Goal: Check status: Check status

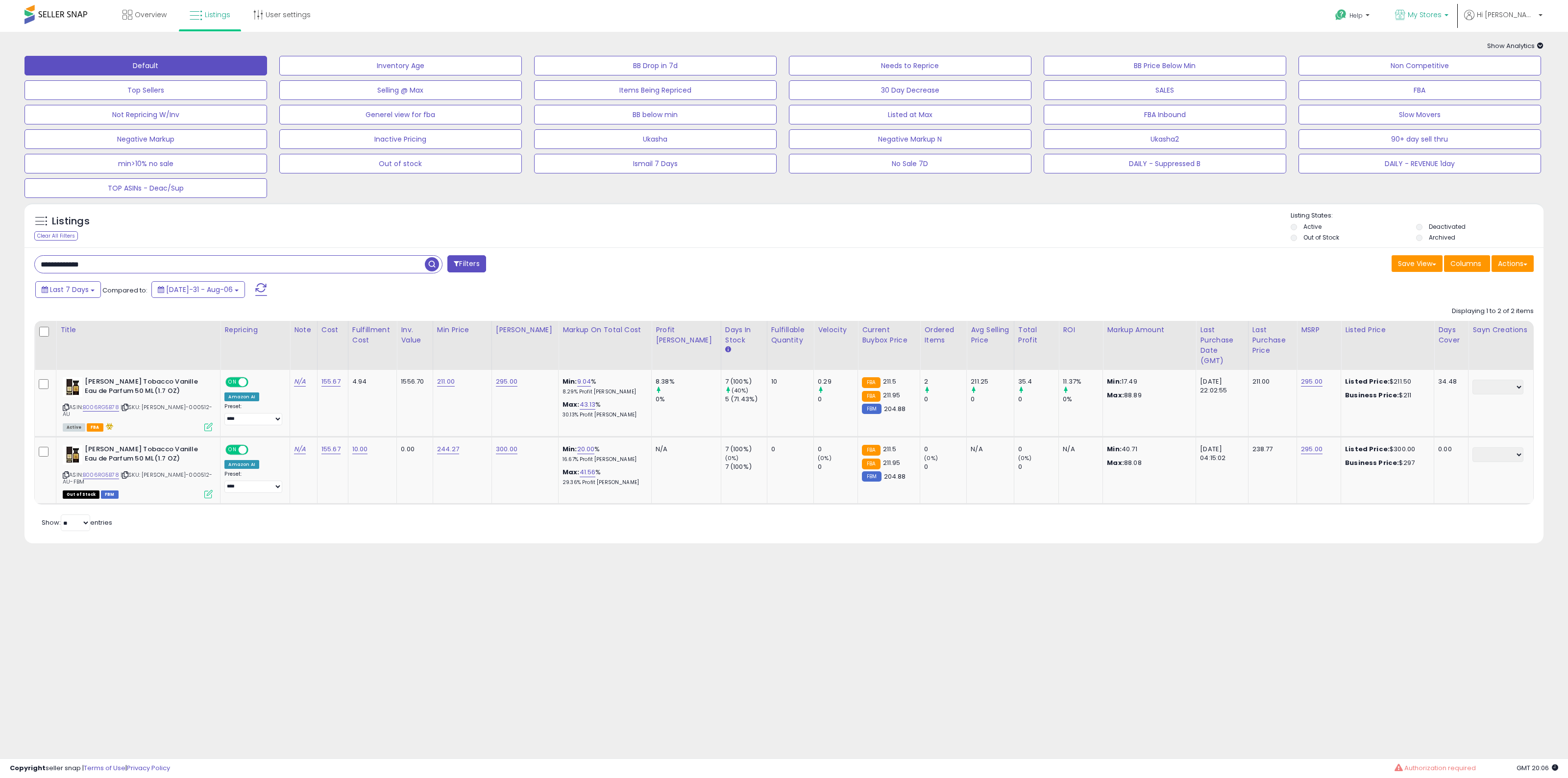
click at [1444, 18] on p "My Stores" at bounding box center [1421, 16] width 53 height 12
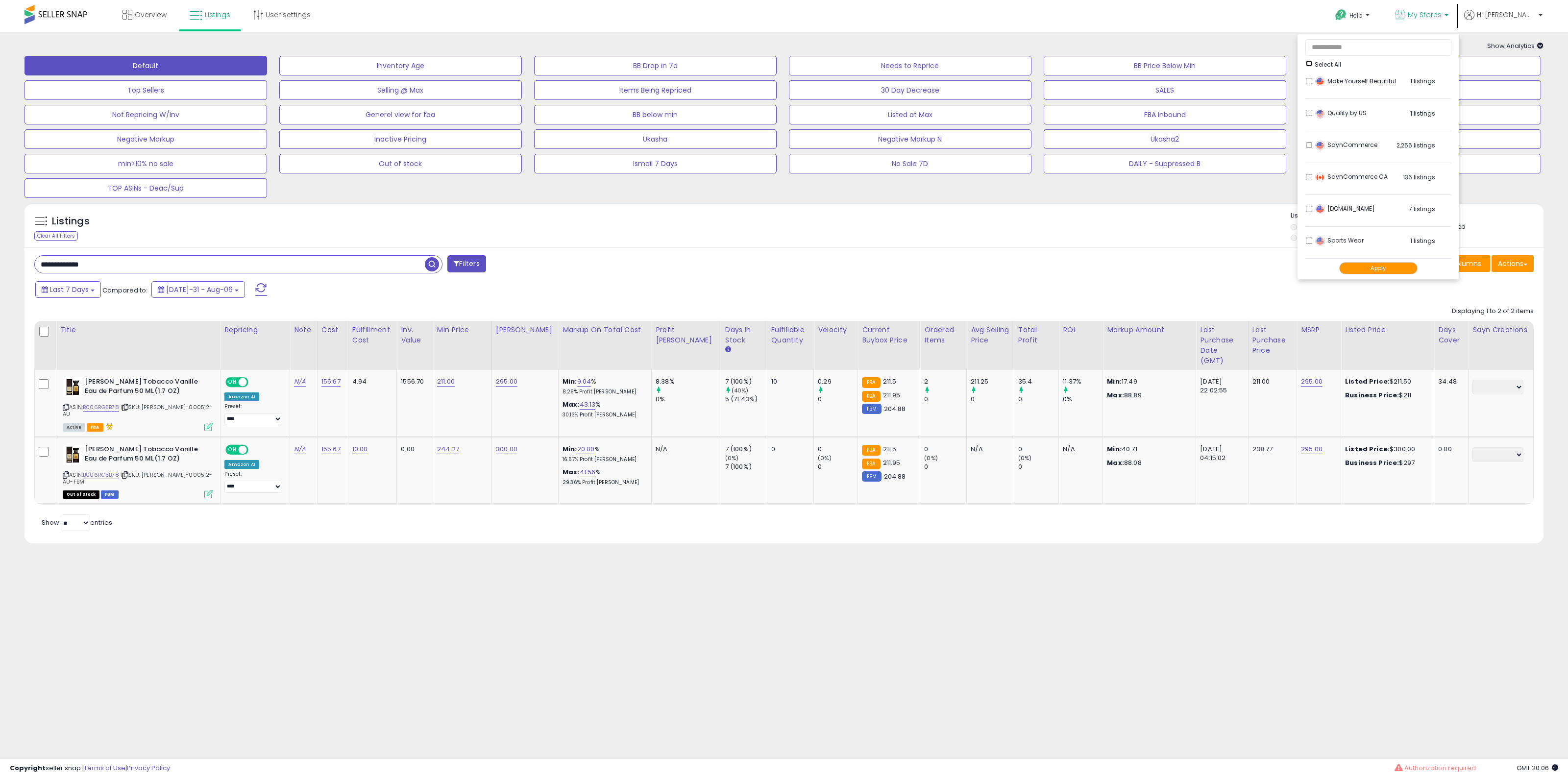
scroll to position [327, 0]
click at [1406, 267] on button "Apply" at bounding box center [1378, 268] width 79 height 12
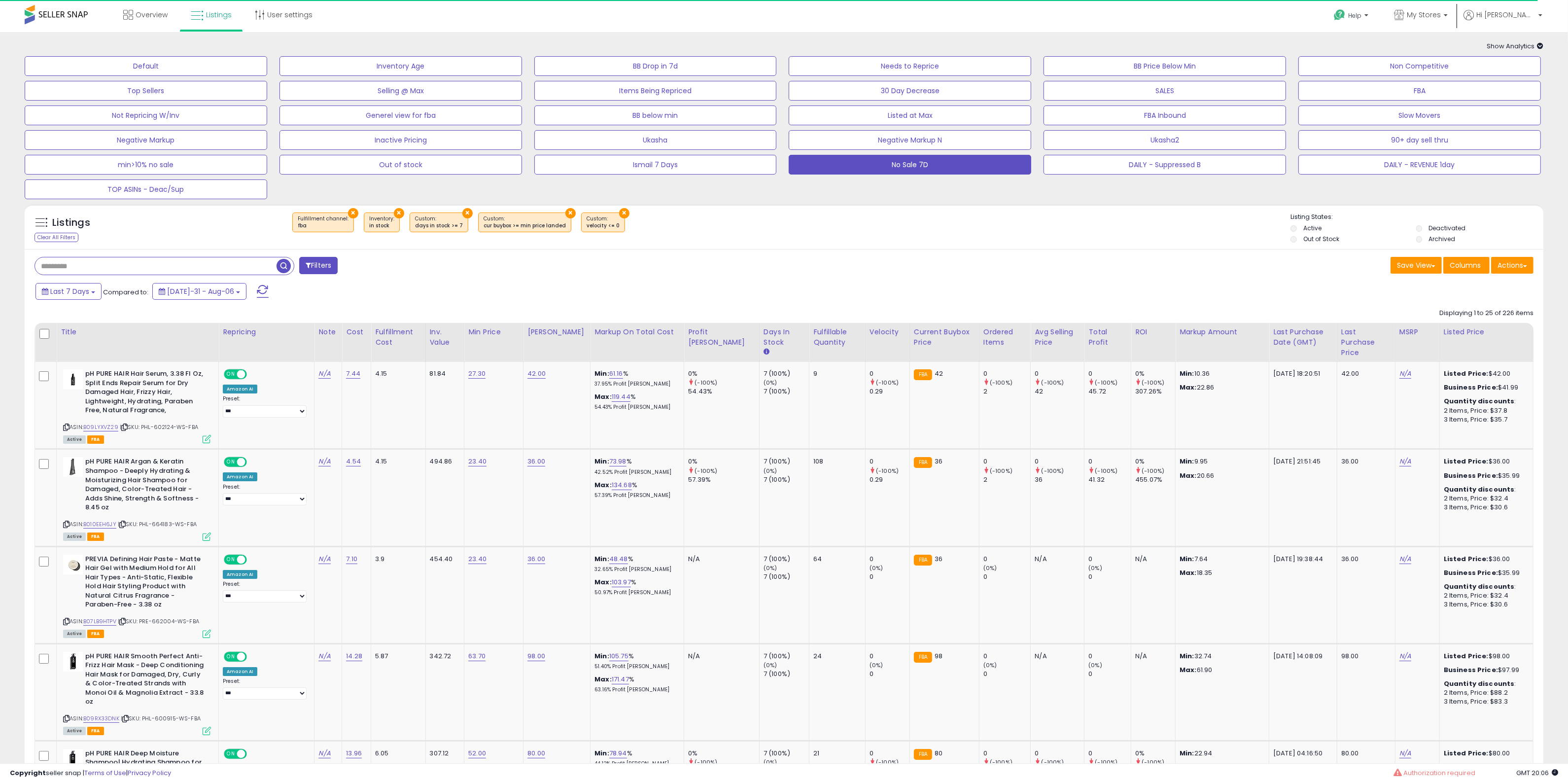
drag, startPoint x: 1117, startPoint y: 242, endPoint x: 1135, endPoint y: 181, distance: 63.6
click at [1119, 242] on div "Listings Clear All Filters × Fulfillment channel : fba × Inventory in stock ×" at bounding box center [784, 229] width 1519 height 34
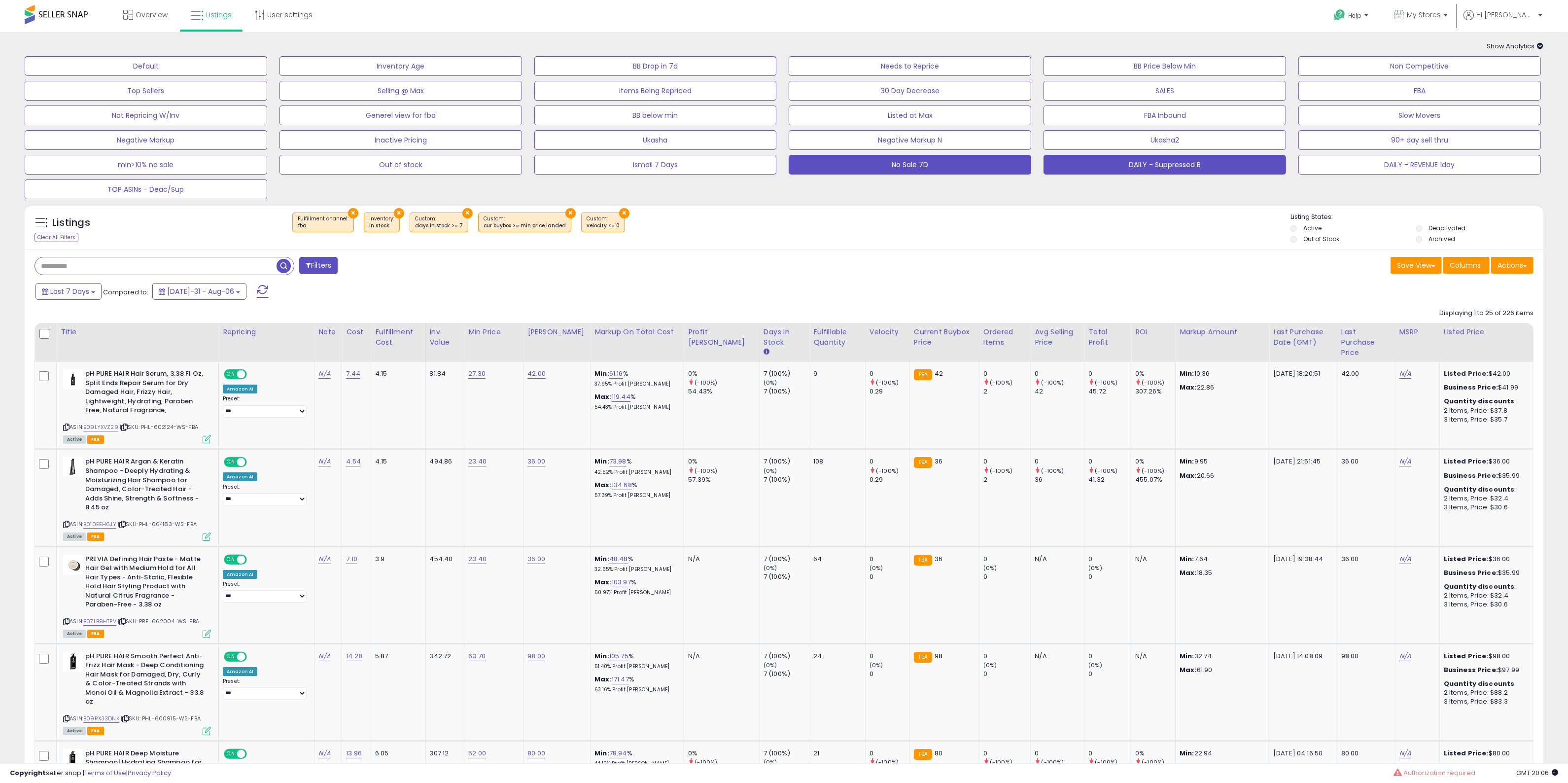
click at [267, 76] on button "DAILY - Suppressed B" at bounding box center [146, 66] width 242 height 20
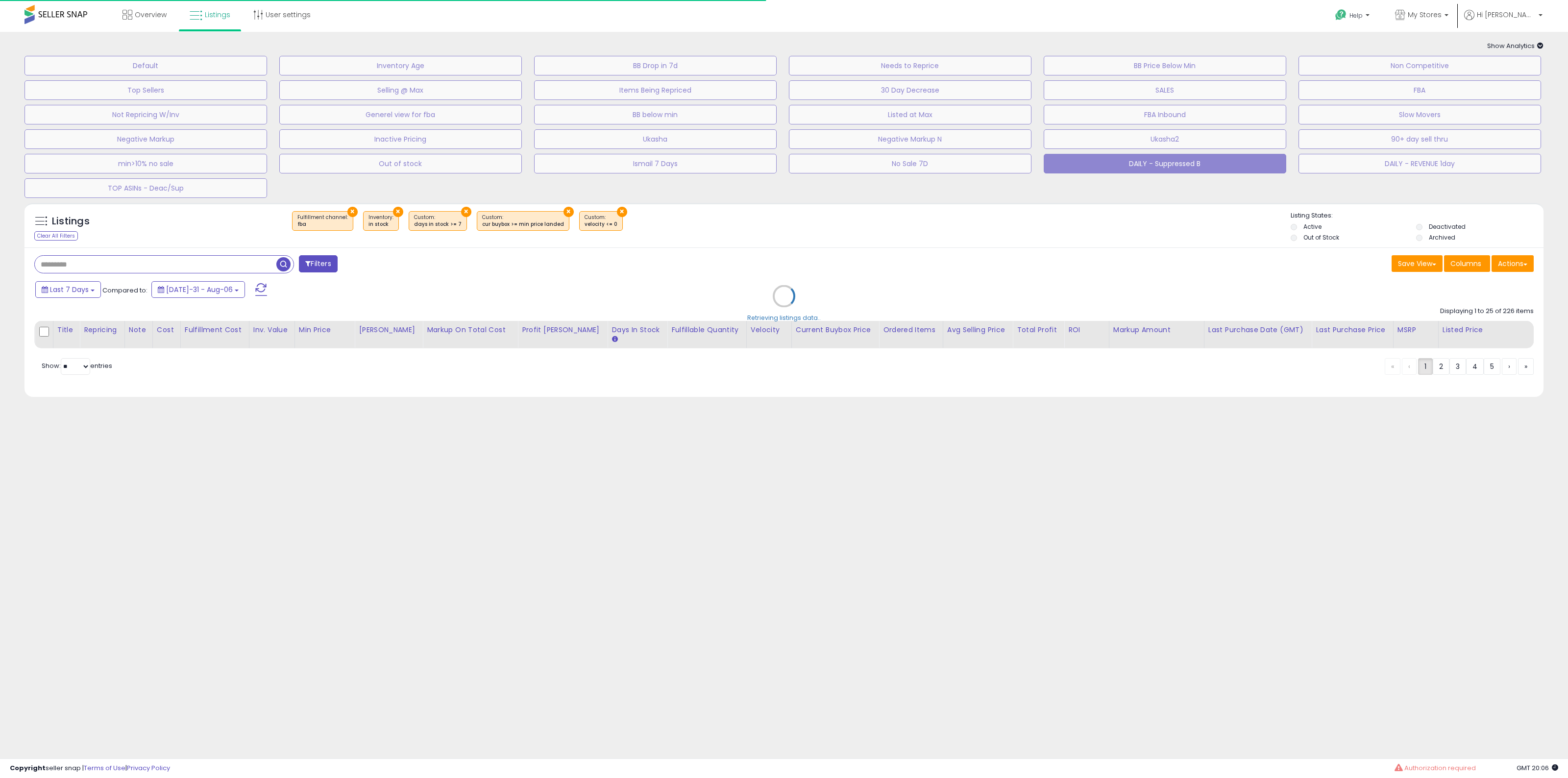
select select "**"
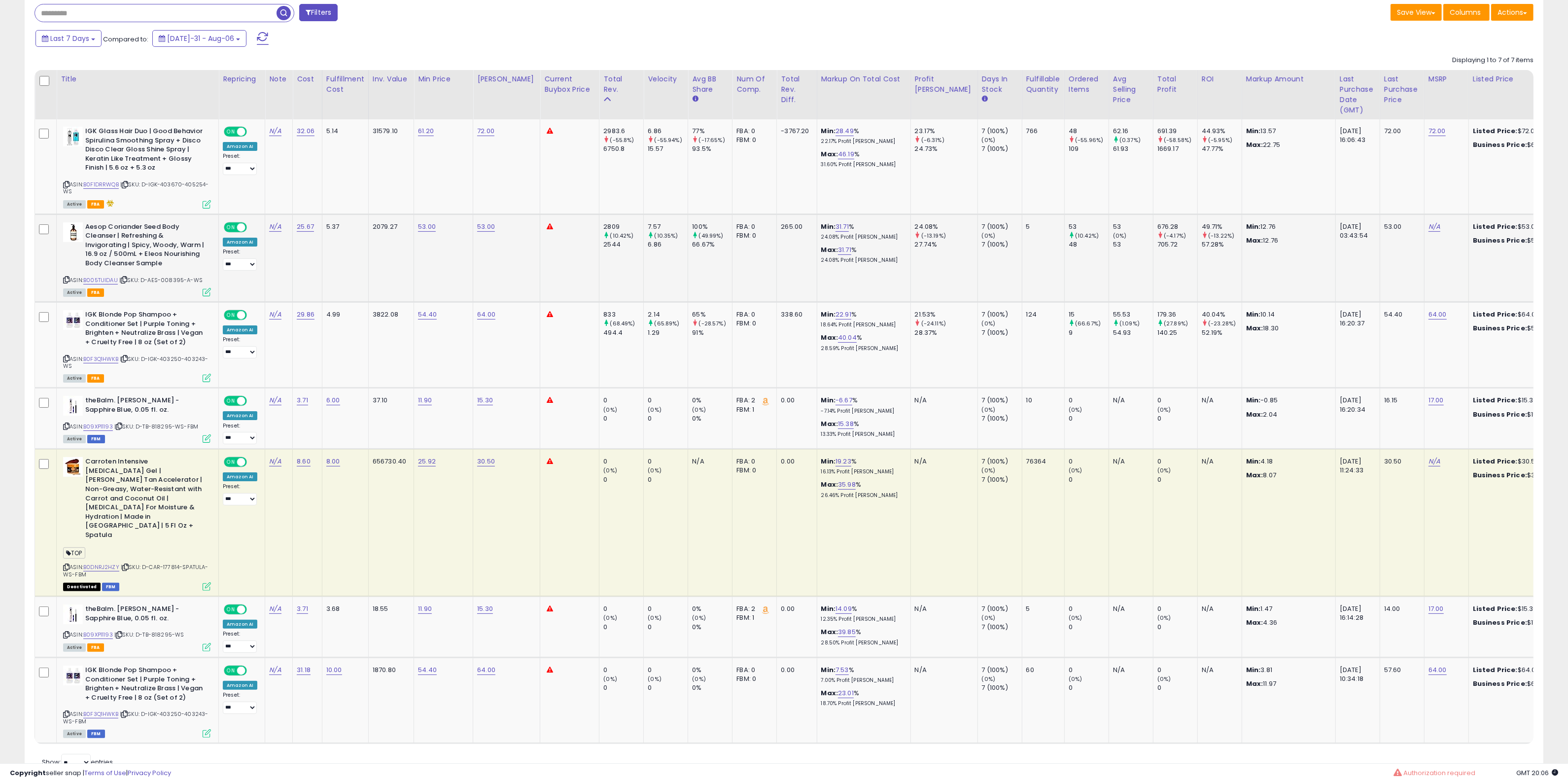
scroll to position [262, 0]
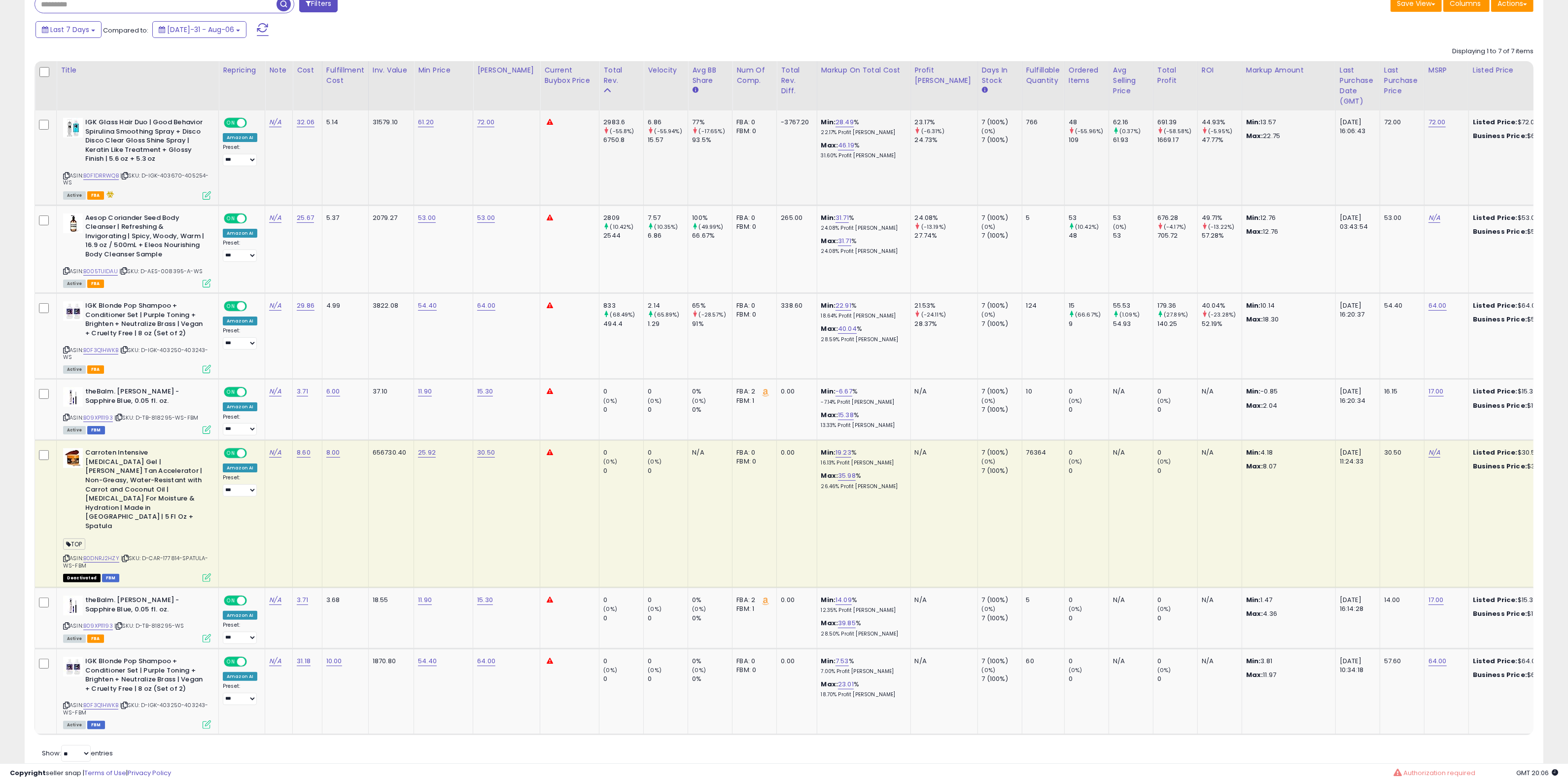
click at [70, 171] on div "ASIN: B0F1DRRWQB | SKU: D-IGK-403670-405254-WS Active FBA" at bounding box center [137, 158] width 148 height 81
click at [68, 173] on icon at bounding box center [66, 175] width 6 height 6
click at [64, 175] on icon at bounding box center [66, 175] width 6 height 6
click at [109, 174] on link "B0F1DRRWQB" at bounding box center [101, 175] width 35 height 8
click at [65, 169] on div "ASIN: B0F1DRRWQB | SKU: D-IGK-403670-405254-WS Active FBA" at bounding box center [137, 158] width 148 height 81
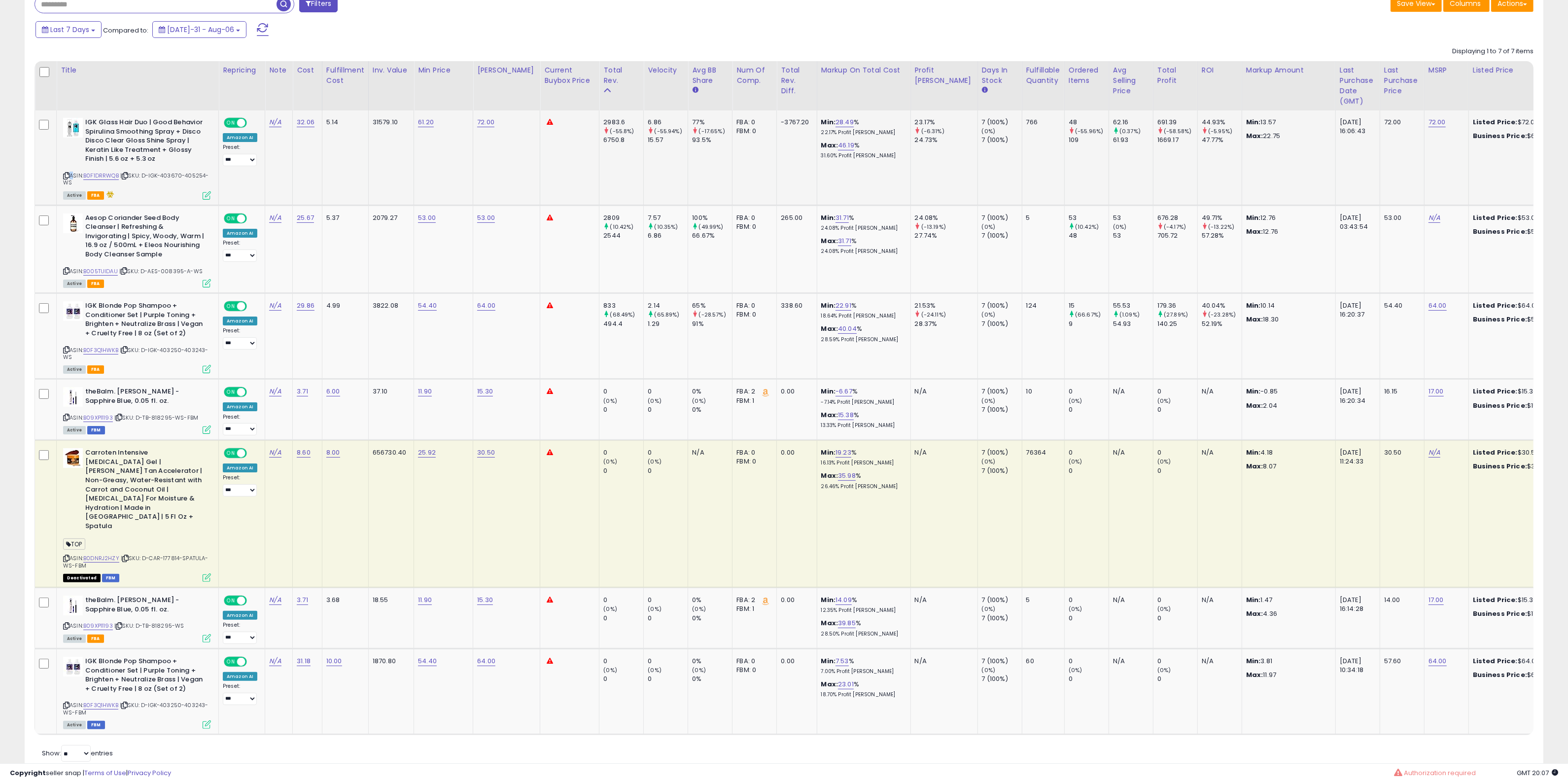
click at [65, 171] on div "ASIN: B0F1DRRWQB | SKU: D-IGK-403670-405254-WS Active FBA" at bounding box center [137, 158] width 148 height 81
click at [70, 172] on div "ASIN: B0F1DRRWQB | SKU: D-IGK-403670-405254-WS Active FBA" at bounding box center [137, 158] width 148 height 81
click at [64, 174] on icon at bounding box center [66, 175] width 6 height 6
click at [62, 272] on div "Aesop Coriander Seed Body Cleanser | Refreshing & Invigorating | Spicy, Woody, …" at bounding box center [136, 249] width 151 height 73
click at [64, 272] on icon at bounding box center [66, 271] width 6 height 6
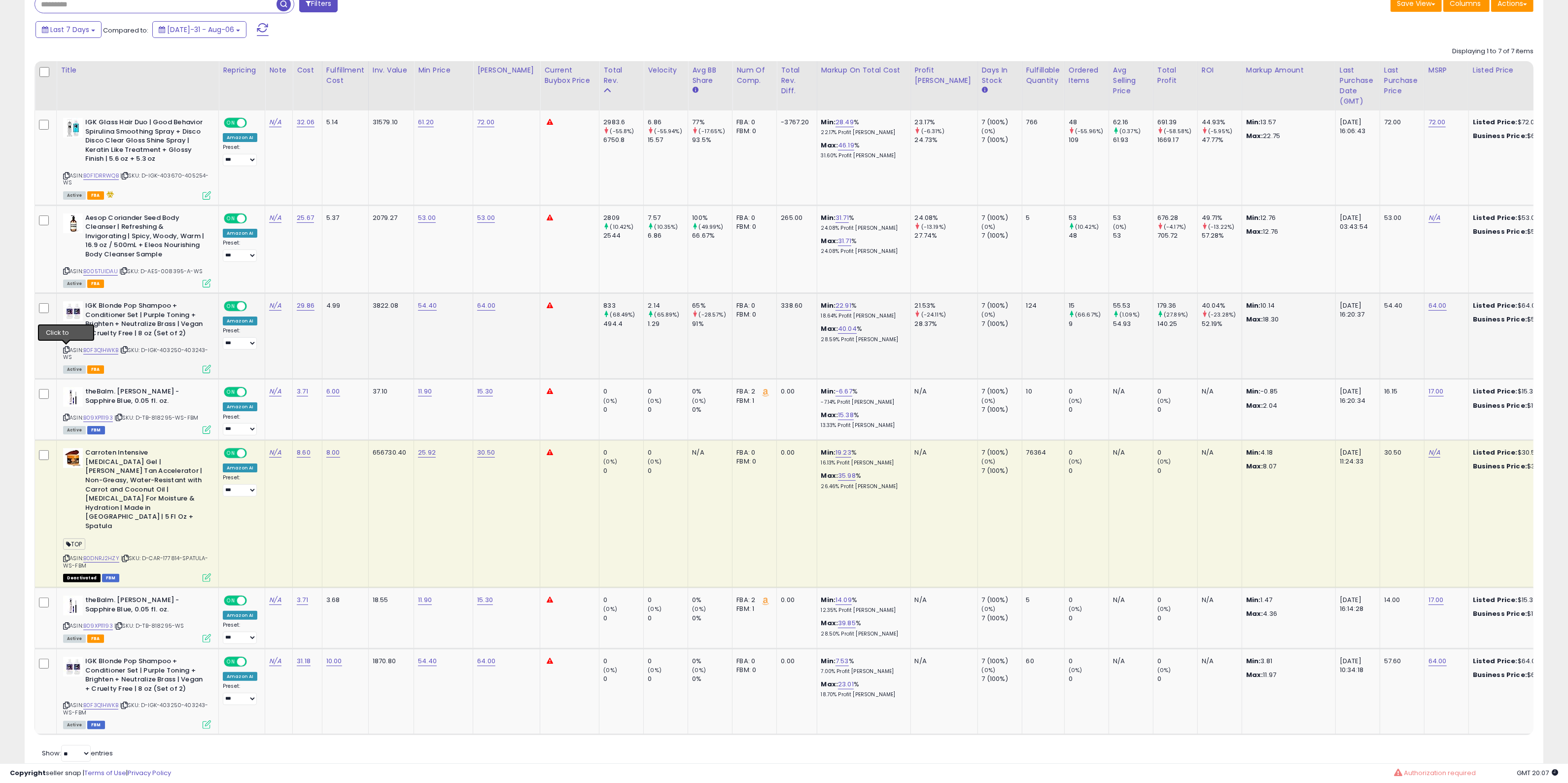
click at [65, 349] on icon at bounding box center [66, 349] width 6 height 6
